Goal: Task Accomplishment & Management: Manage account settings

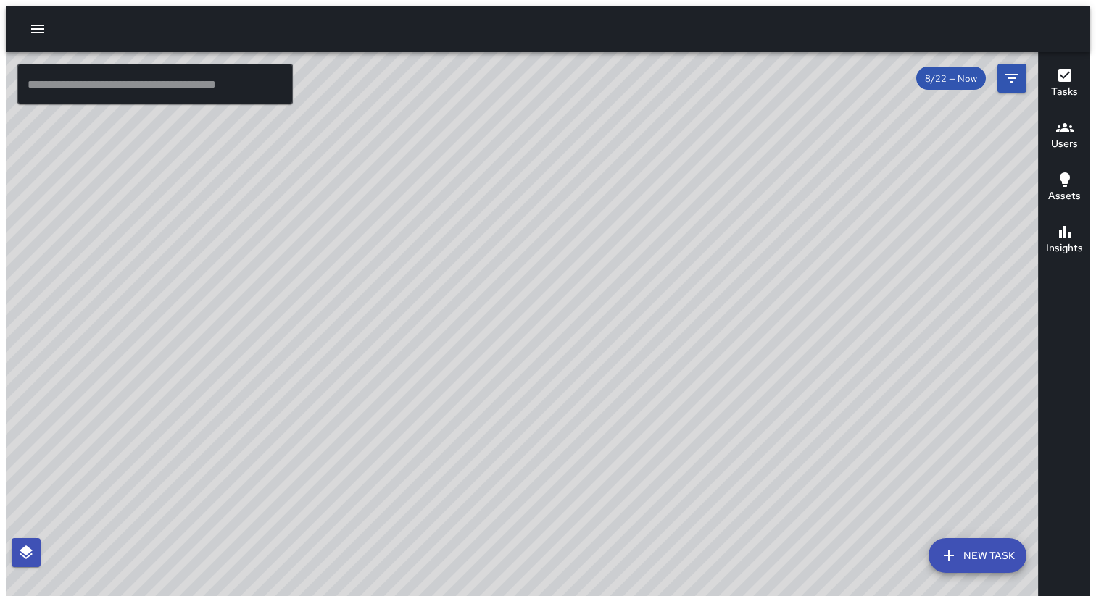
click at [31, 25] on icon "button" at bounding box center [37, 29] width 13 height 9
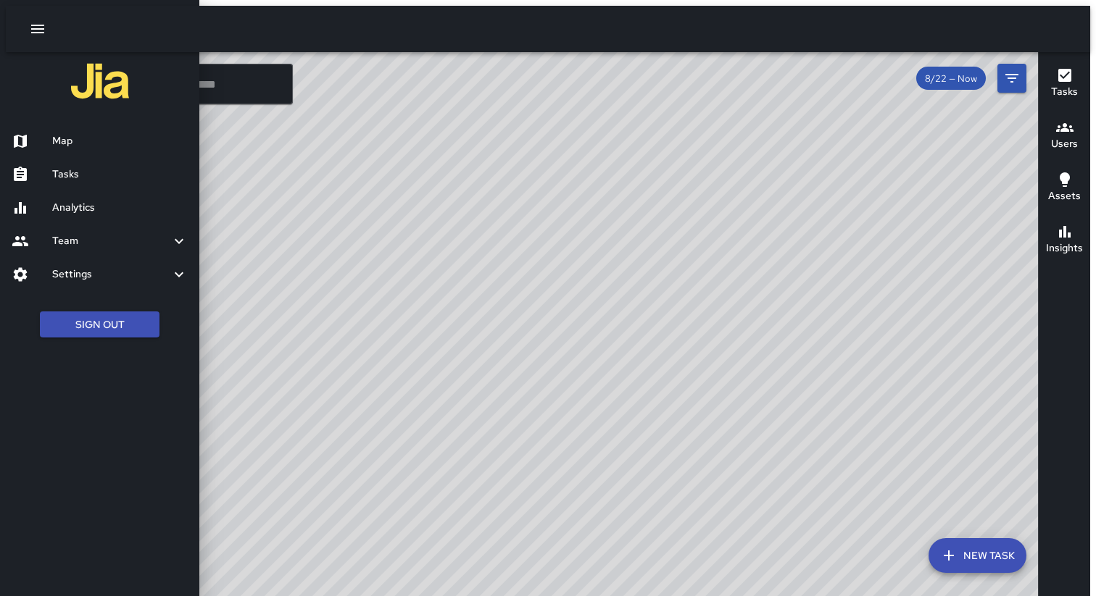
click at [85, 272] on h6 "Settings" at bounding box center [111, 275] width 118 height 16
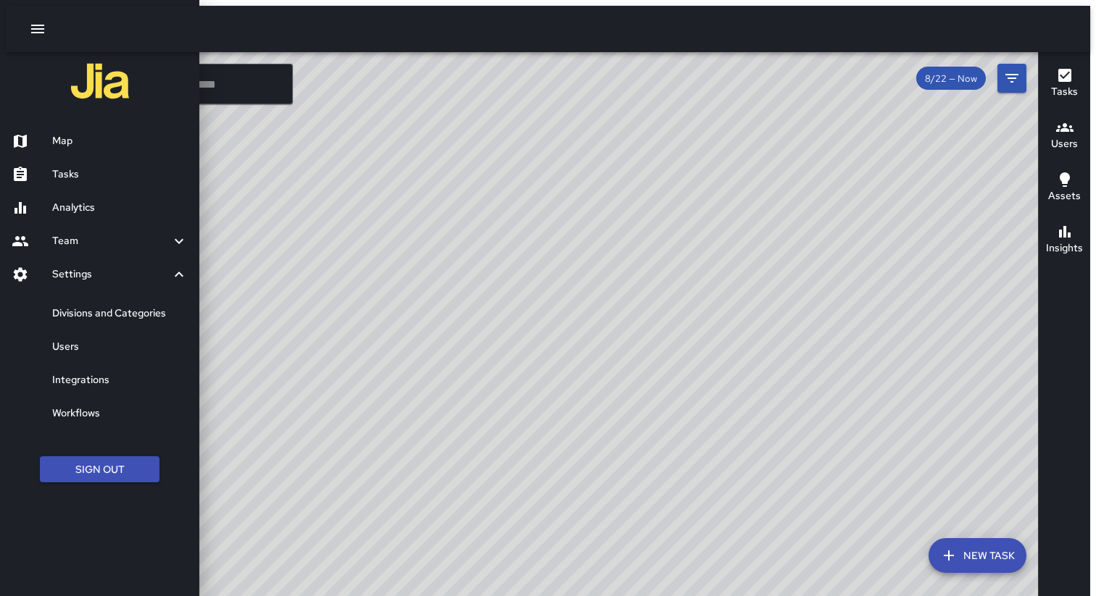
click at [92, 308] on h6 "Divisions and Categories" at bounding box center [120, 314] width 136 height 16
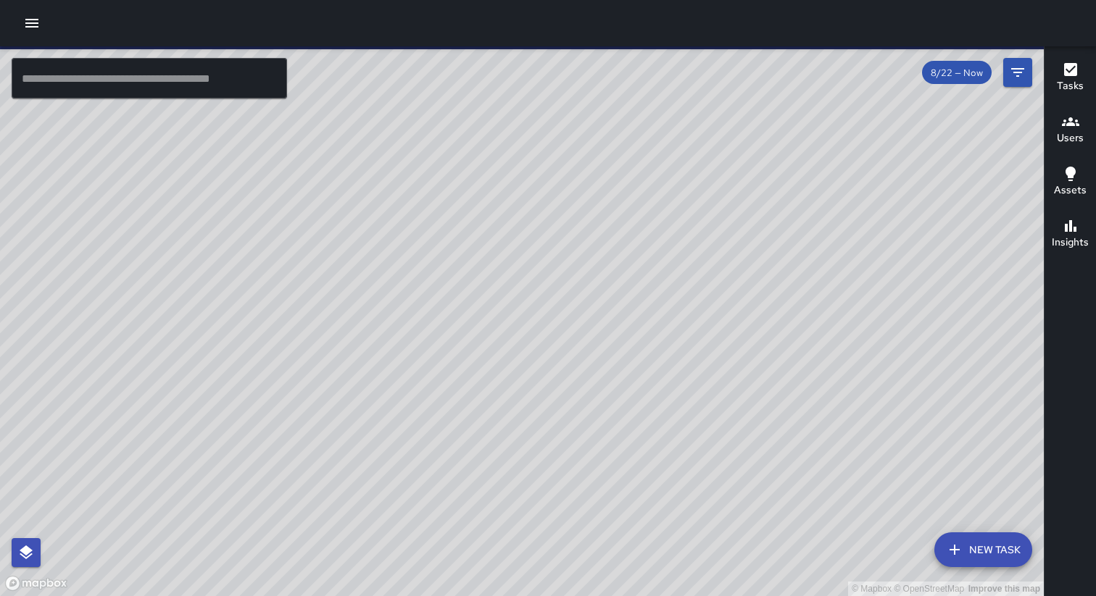
click at [36, 21] on icon "button" at bounding box center [31, 22] width 17 height 17
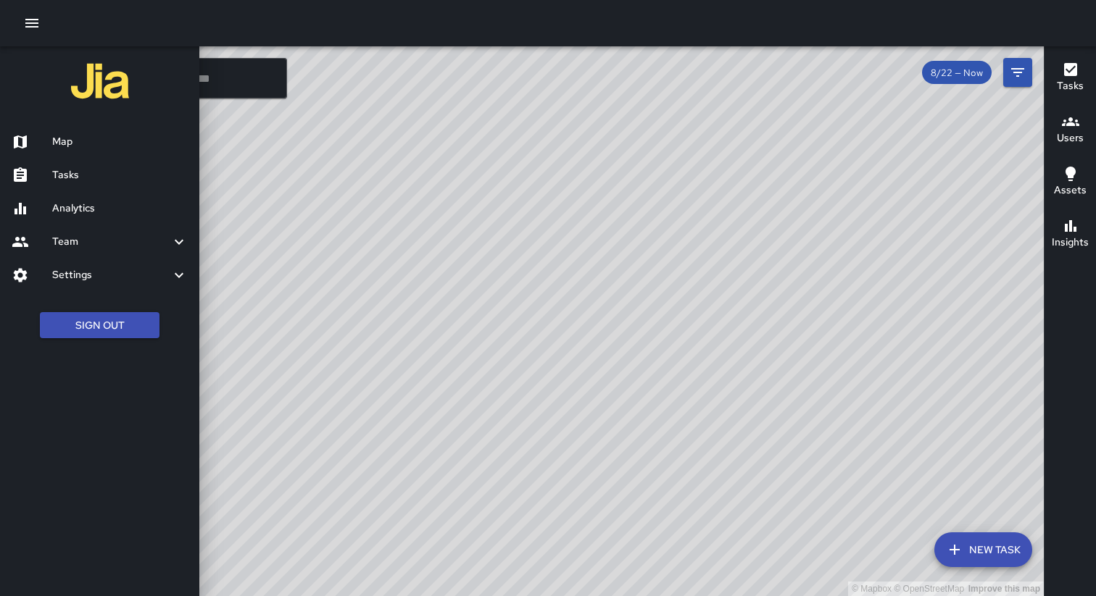
click at [104, 273] on h6 "Settings" at bounding box center [111, 275] width 118 height 16
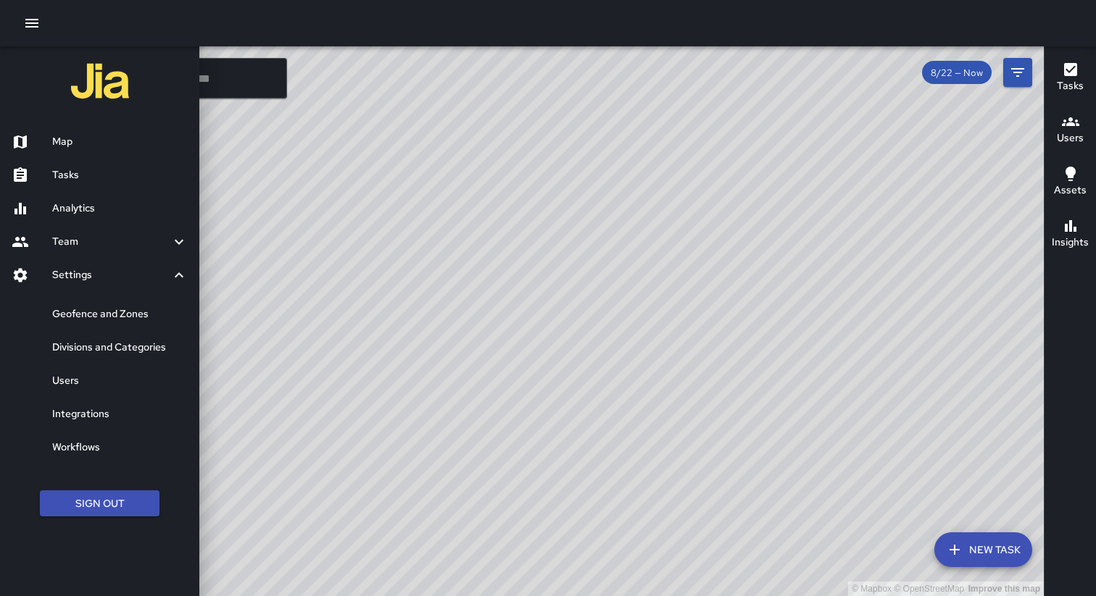
click at [107, 309] on h6 "Geofence and Zones" at bounding box center [120, 315] width 136 height 16
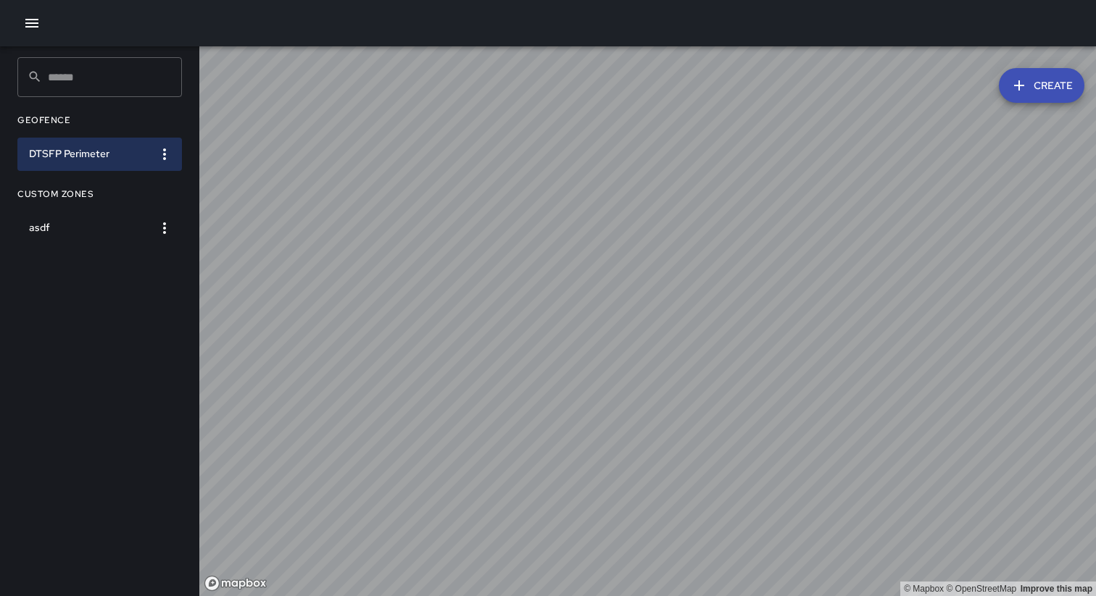
click at [86, 151] on h6 "DTSFP Perimeter" at bounding box center [88, 154] width 118 height 16
click at [71, 235] on h6 "asdf" at bounding box center [88, 228] width 118 height 16
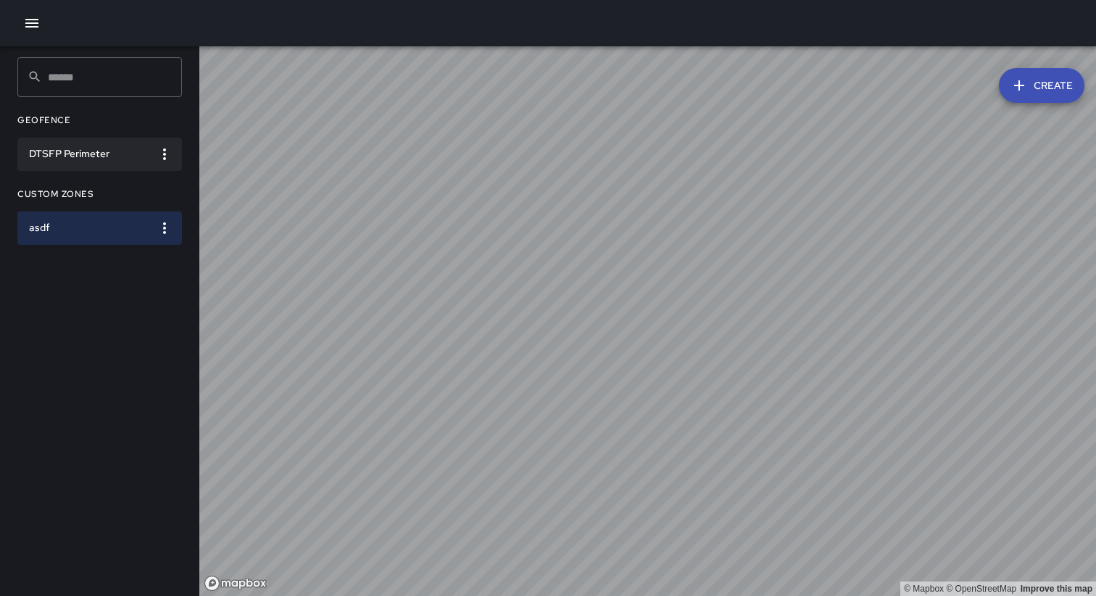
click at [80, 147] on h6 "DTSFP Perimeter" at bounding box center [88, 154] width 118 height 16
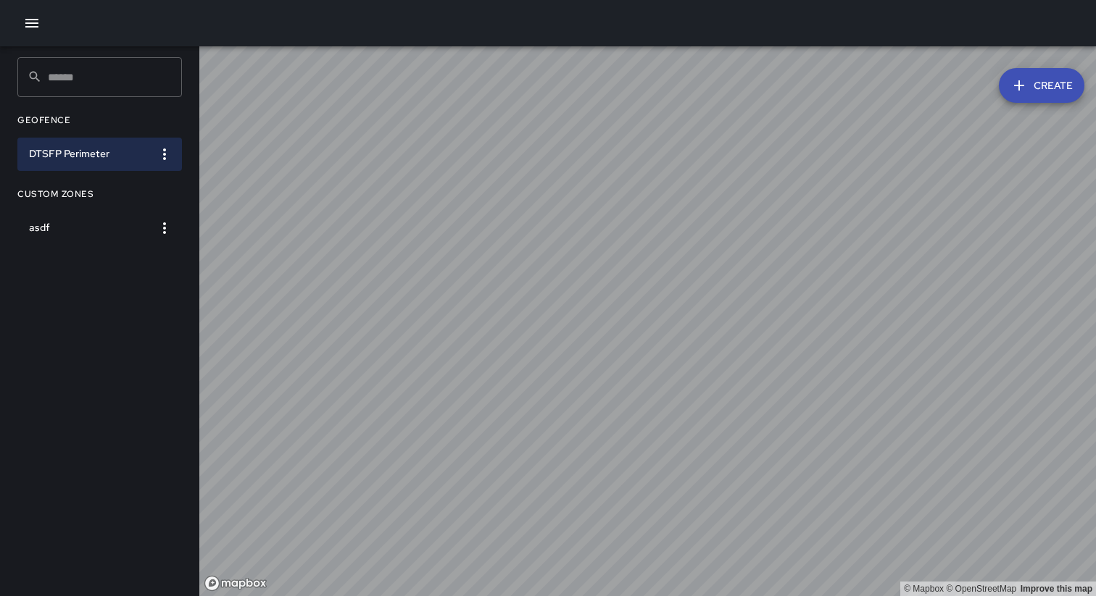
click at [33, 22] on icon "button" at bounding box center [31, 23] width 13 height 9
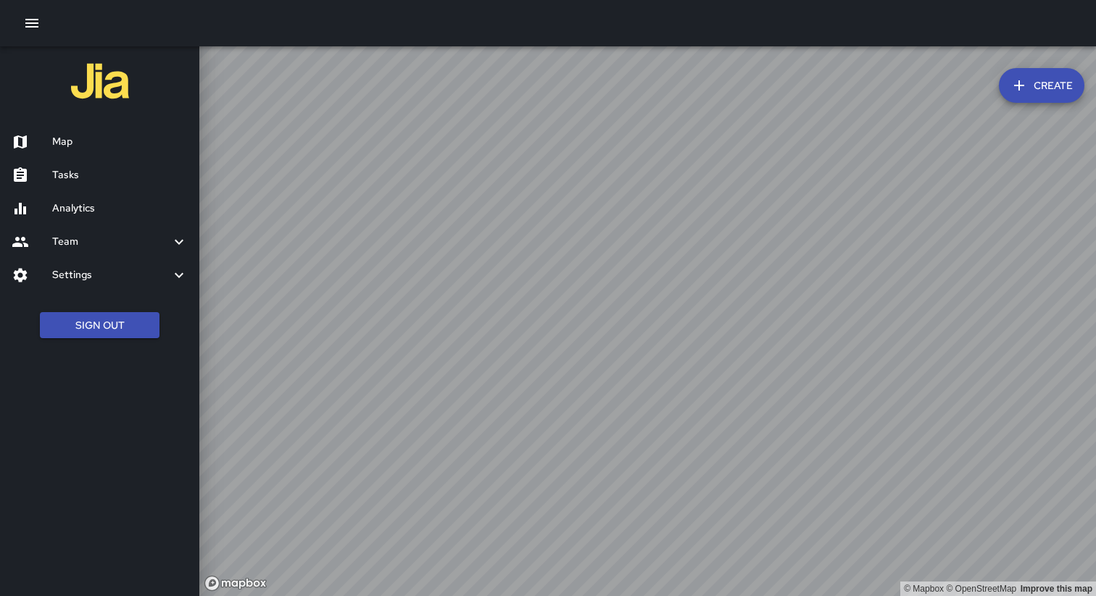
click at [72, 138] on h6 "Map" at bounding box center [120, 142] width 136 height 16
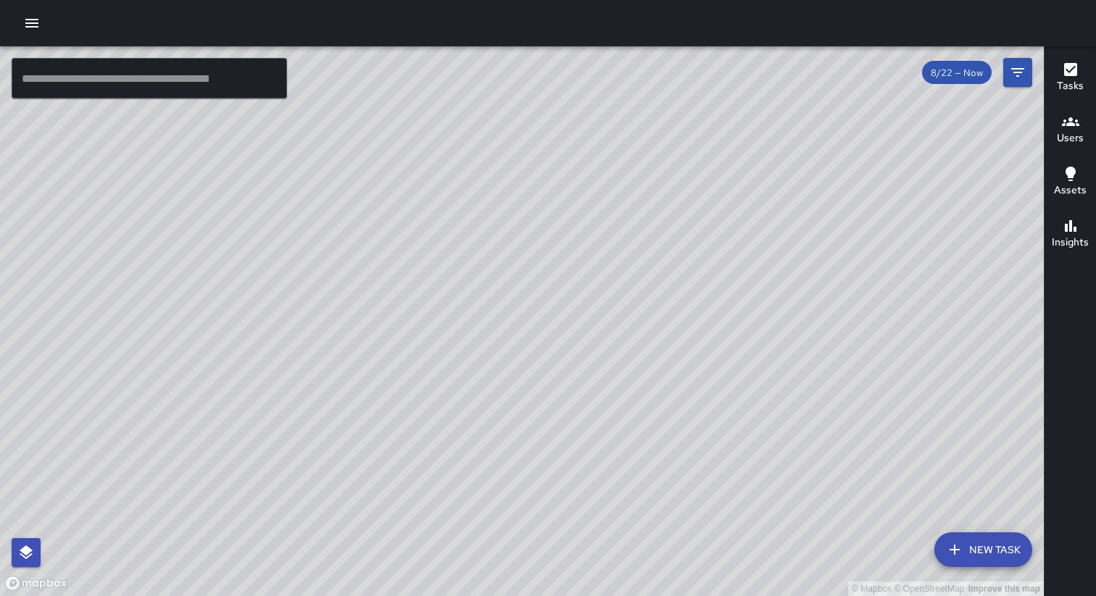
click at [30, 23] on icon "button" at bounding box center [31, 23] width 13 height 9
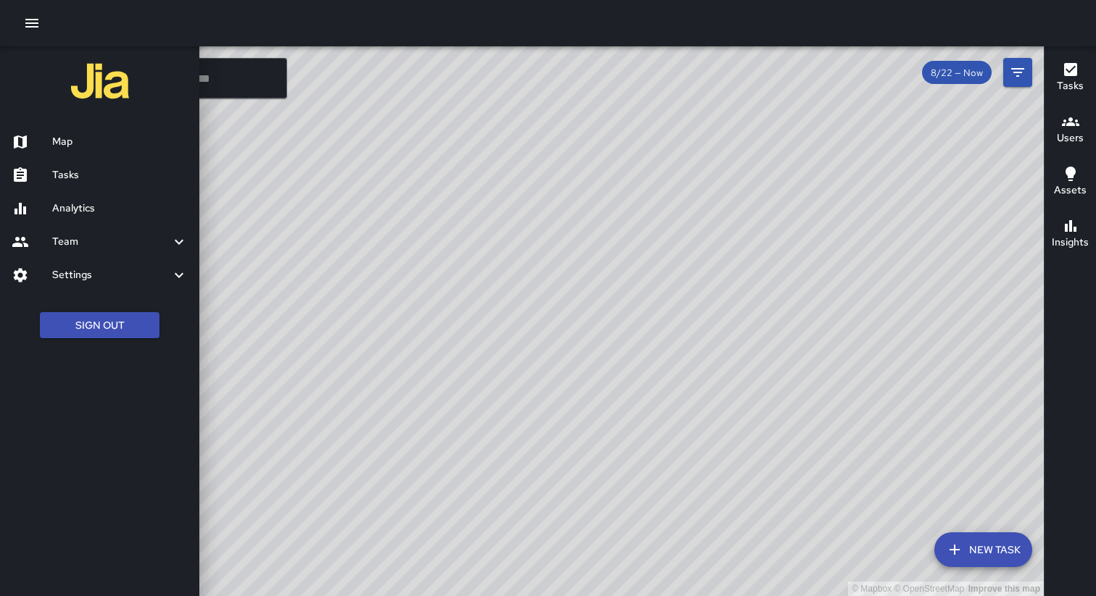
click at [93, 277] on h6 "Settings" at bounding box center [111, 275] width 118 height 16
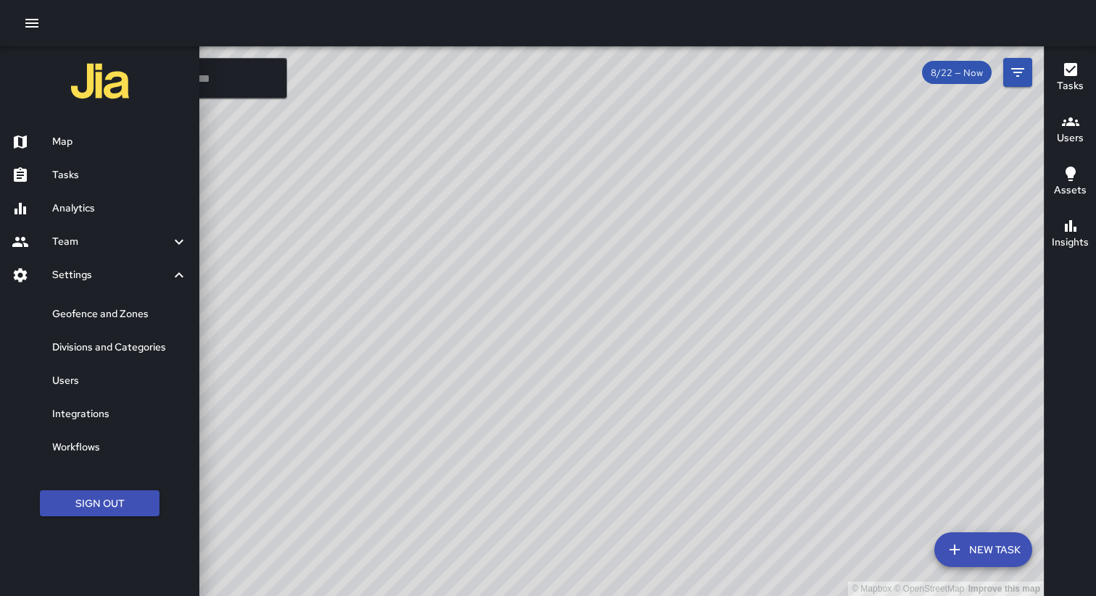
click at [98, 314] on h6 "Geofence and Zones" at bounding box center [120, 315] width 136 height 16
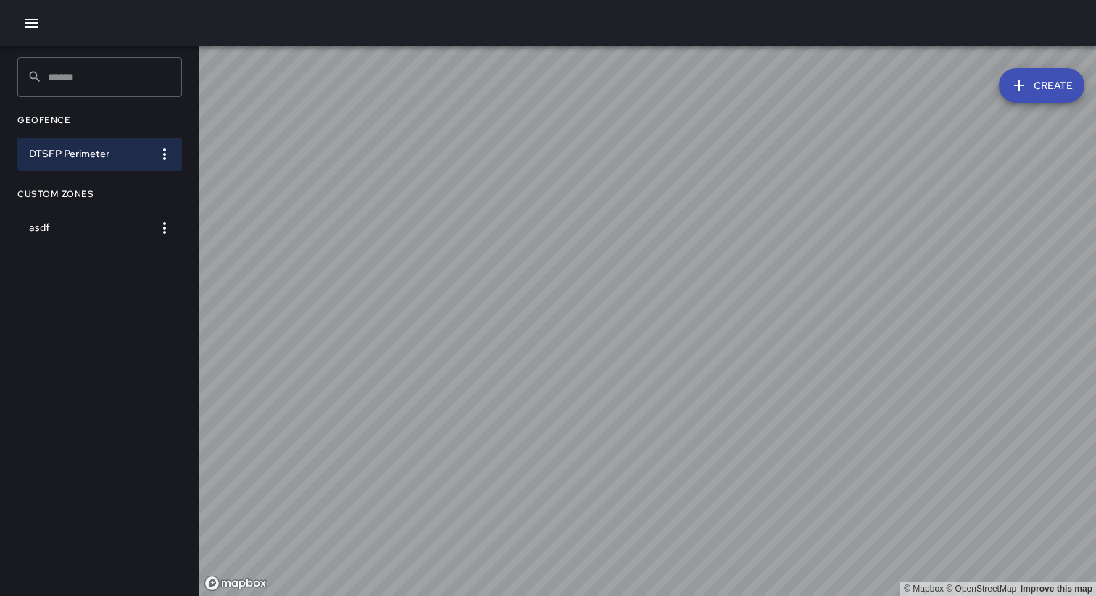
click at [31, 24] on icon "button" at bounding box center [31, 22] width 17 height 17
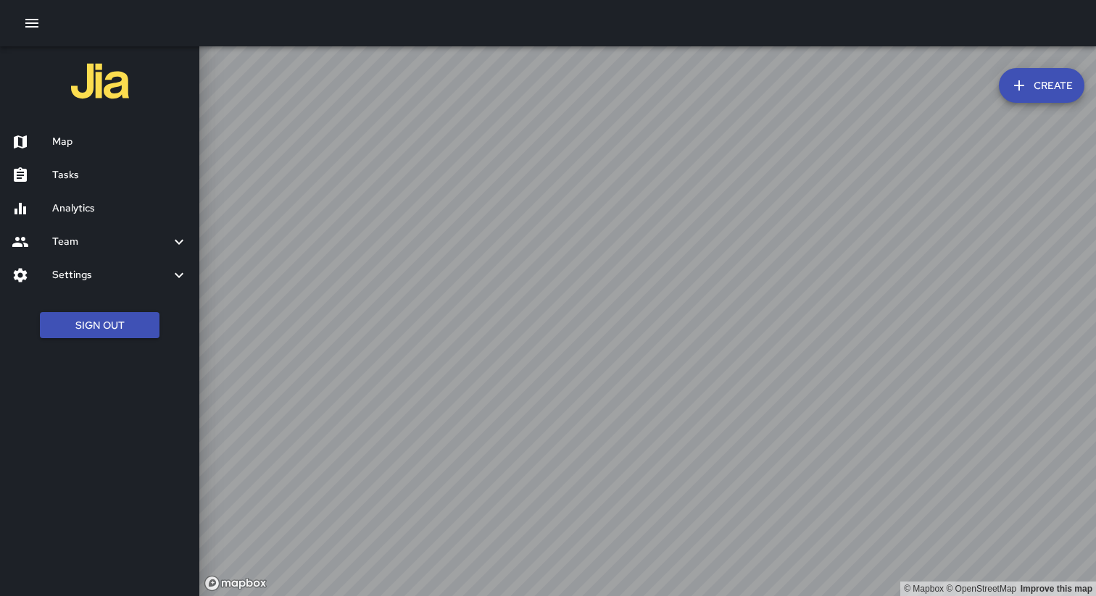
click at [63, 146] on h6 "Map" at bounding box center [120, 142] width 136 height 16
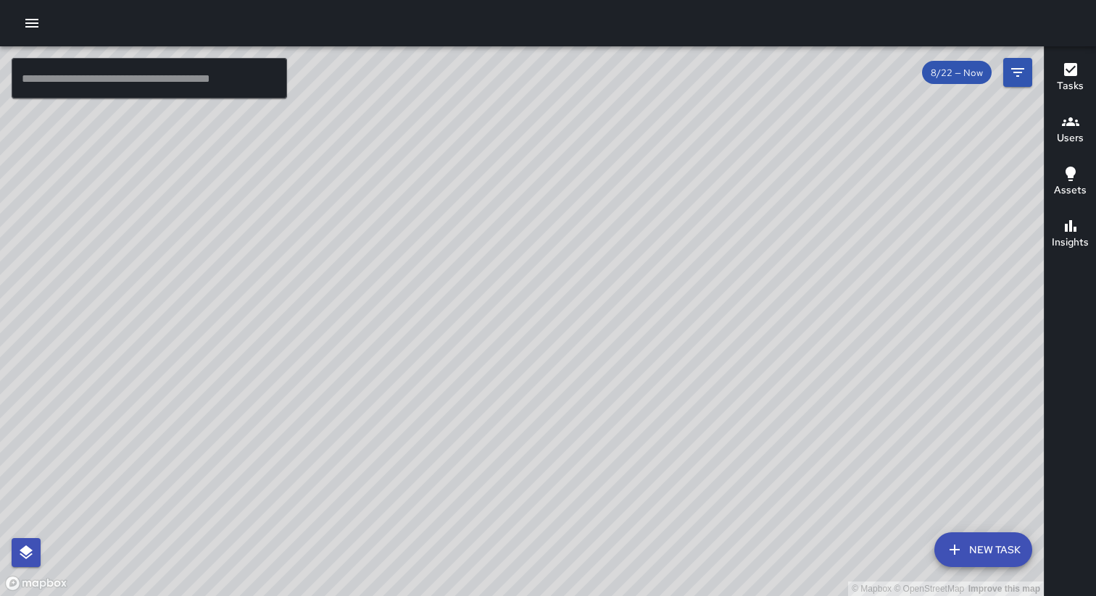
click at [33, 25] on icon "button" at bounding box center [31, 22] width 17 height 17
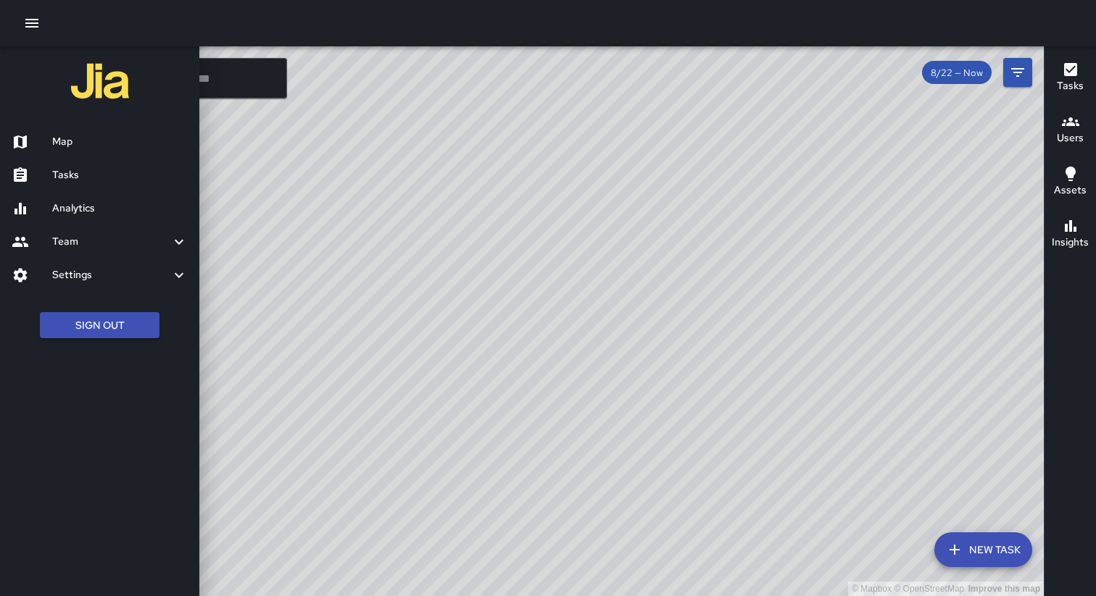
click at [84, 270] on h6 "Settings" at bounding box center [111, 275] width 118 height 16
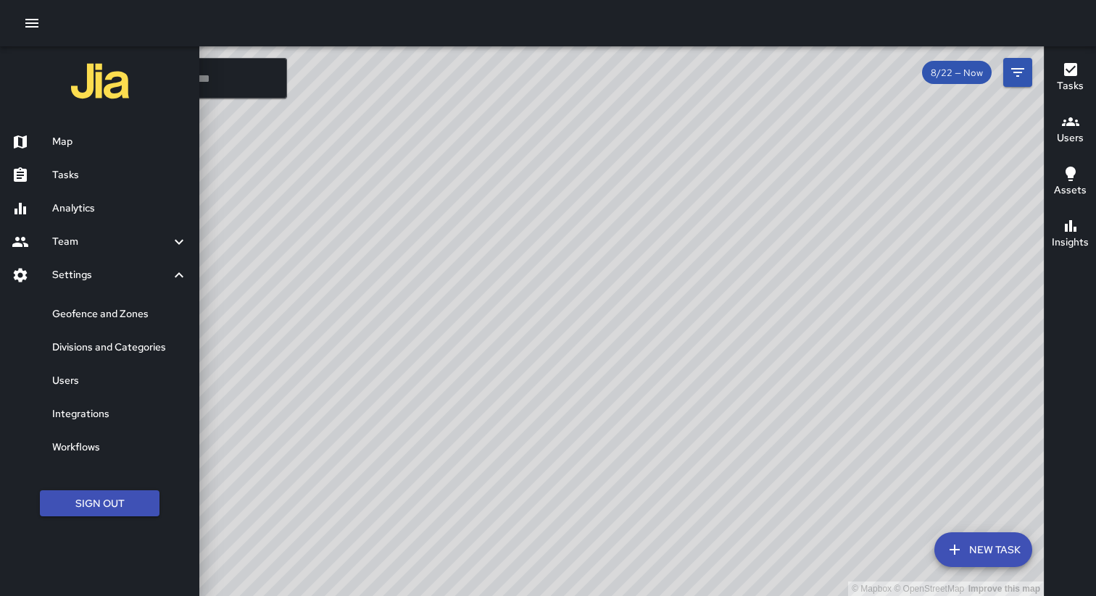
click at [81, 320] on h6 "Geofence and Zones" at bounding box center [120, 315] width 136 height 16
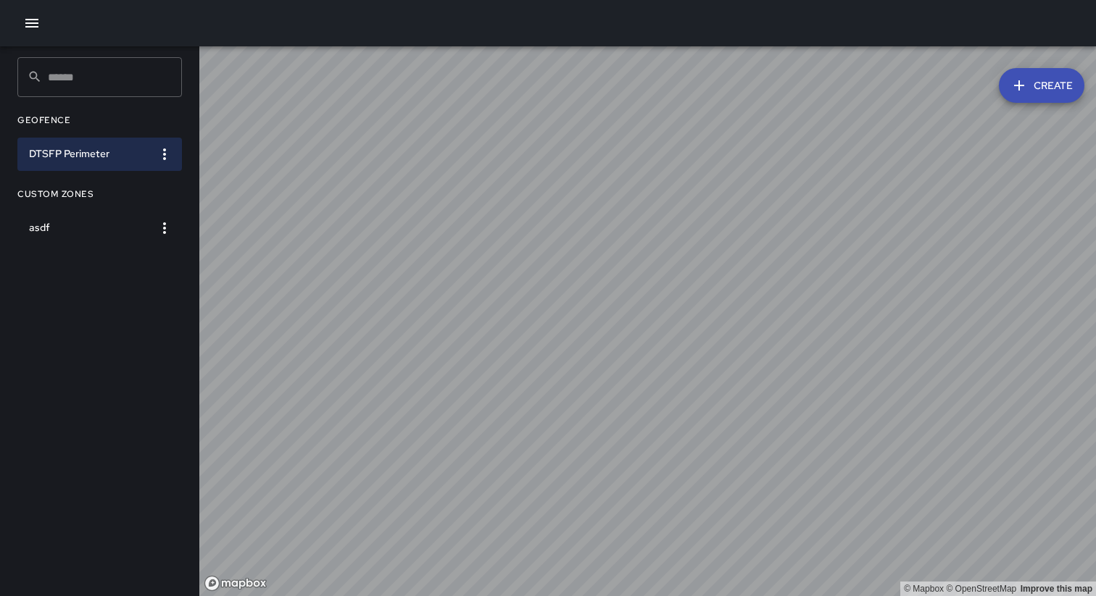
click at [1042, 92] on button "Create" at bounding box center [1042, 85] width 86 height 35
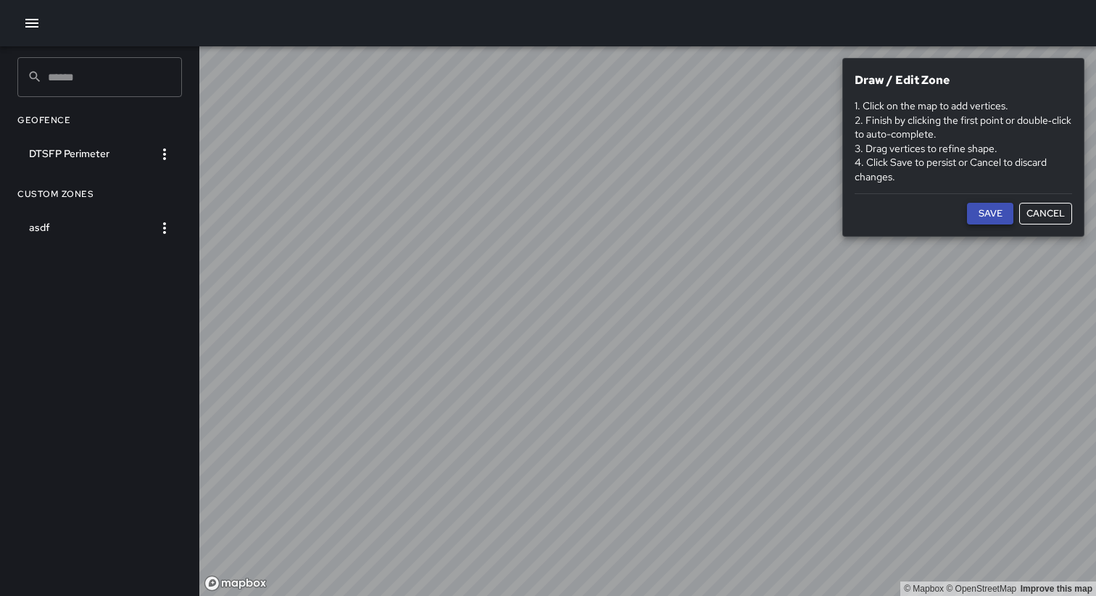
click at [984, 211] on button "Save" at bounding box center [990, 214] width 46 height 22
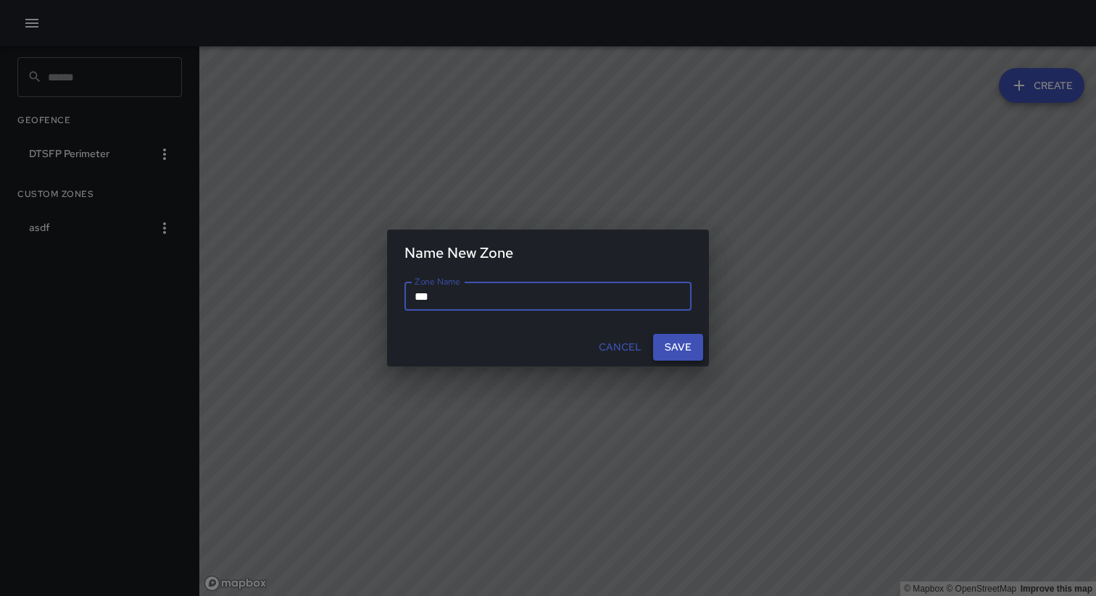
type input "***"
click at [675, 356] on button "Save" at bounding box center [678, 347] width 50 height 27
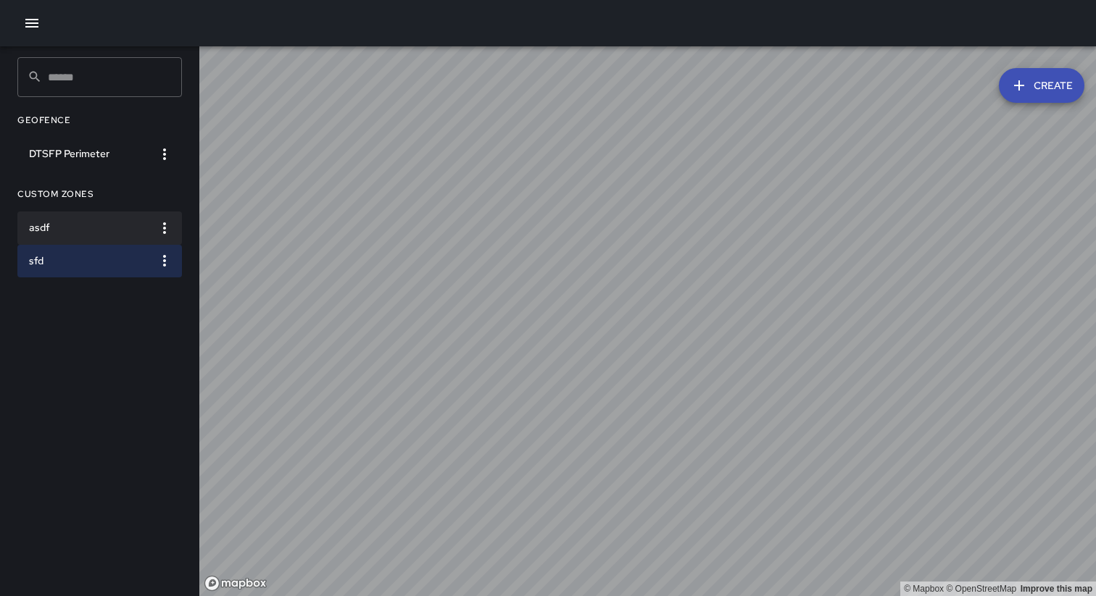
click at [71, 228] on h6 "asdf" at bounding box center [88, 228] width 118 height 16
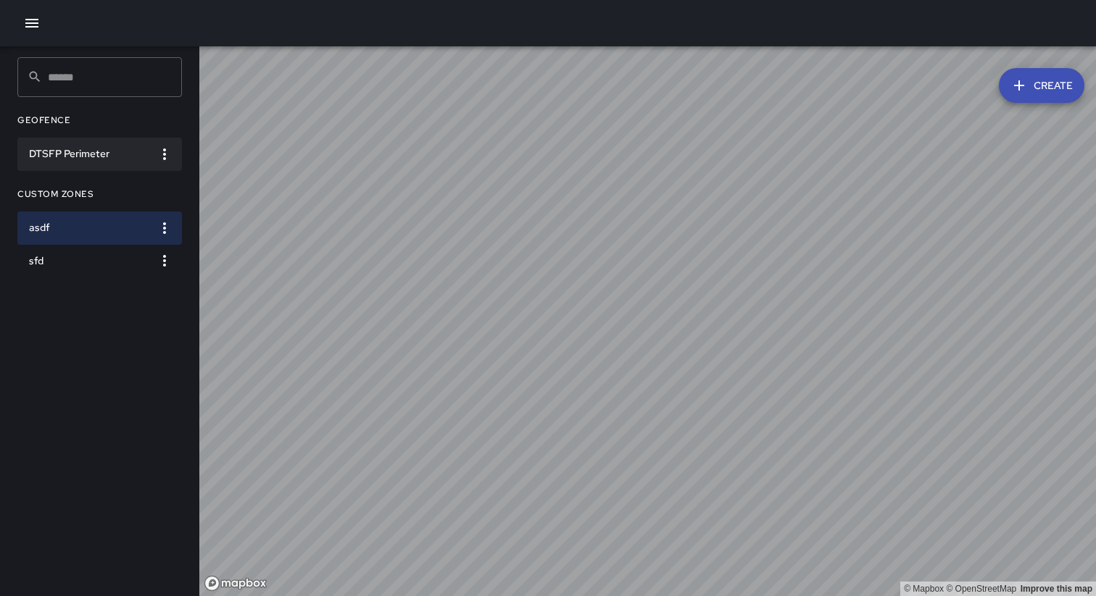
click at [63, 166] on li "DTSFP Perimeter" at bounding box center [99, 154] width 164 height 33
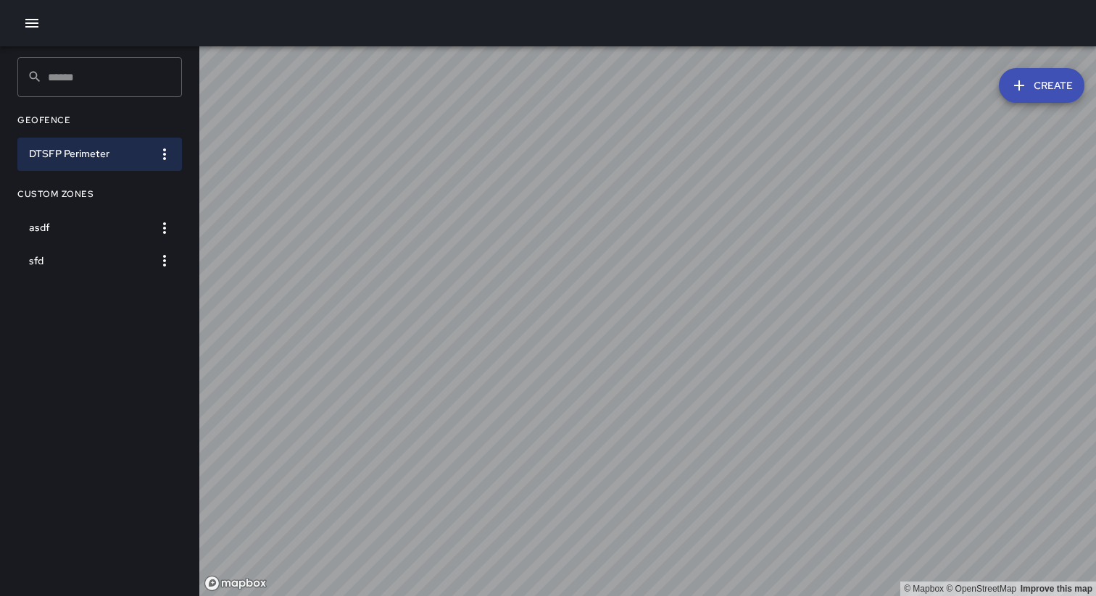
click at [32, 38] on div at bounding box center [548, 23] width 1096 height 46
click at [30, 23] on icon "button" at bounding box center [31, 23] width 13 height 9
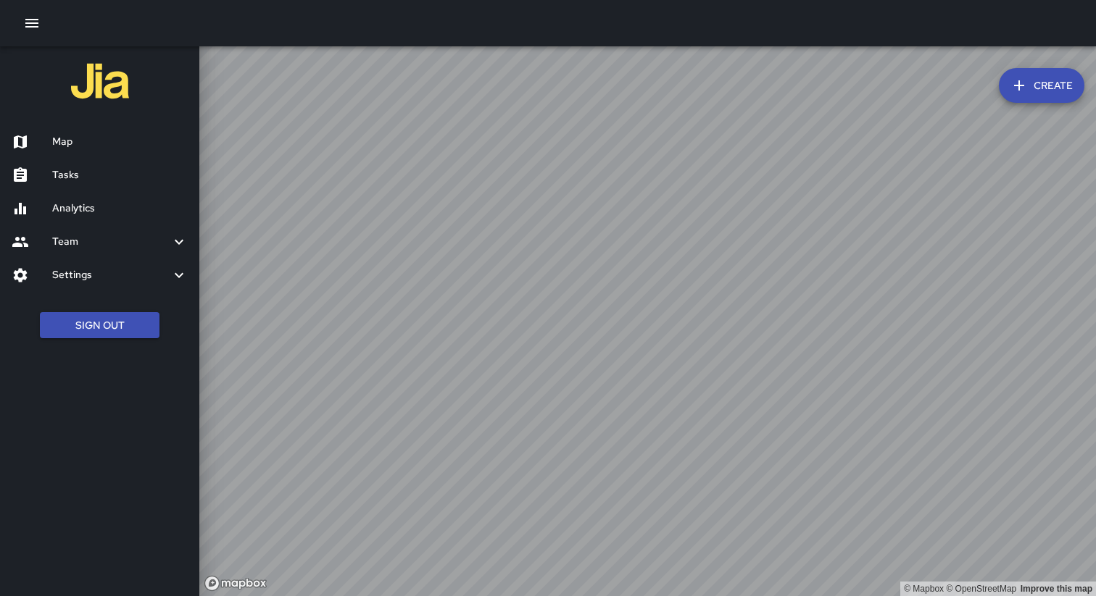
click at [65, 140] on h6 "Map" at bounding box center [120, 142] width 136 height 16
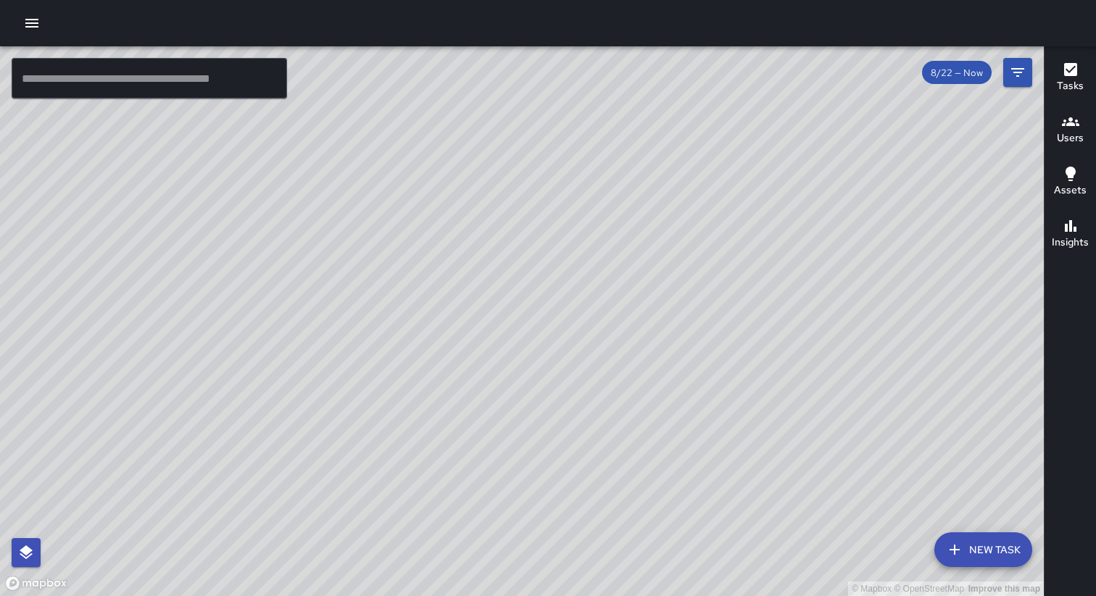
click at [38, 27] on icon "button" at bounding box center [31, 23] width 13 height 9
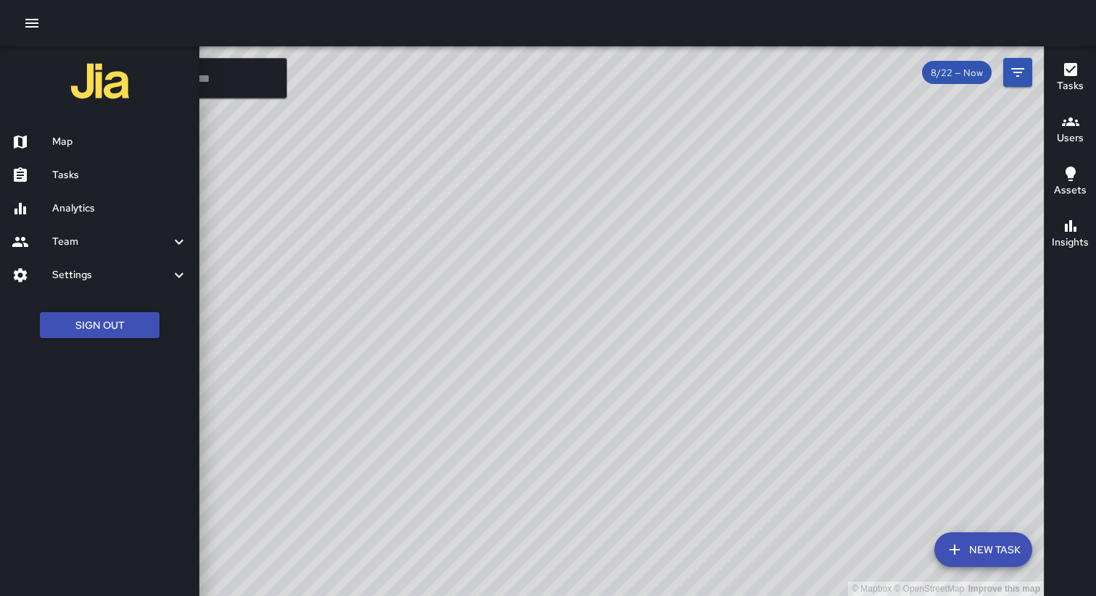
click at [70, 23] on div at bounding box center [548, 23] width 1096 height 46
click at [112, 421] on div "Map Tasks Analytics Team Leaderboard Settings Geofence and Zones Divisions and …" at bounding box center [99, 298] width 199 height 596
click at [776, 37] on div at bounding box center [548, 23] width 1096 height 46
